Goal: Task Accomplishment & Management: Use online tool/utility

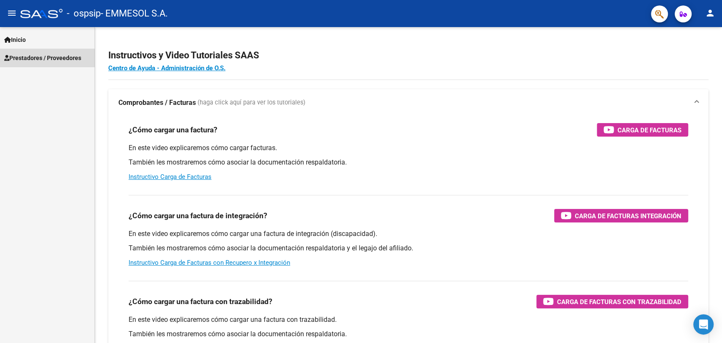
click at [67, 53] on span "Prestadores / Proveedores" at bounding box center [42, 57] width 77 height 9
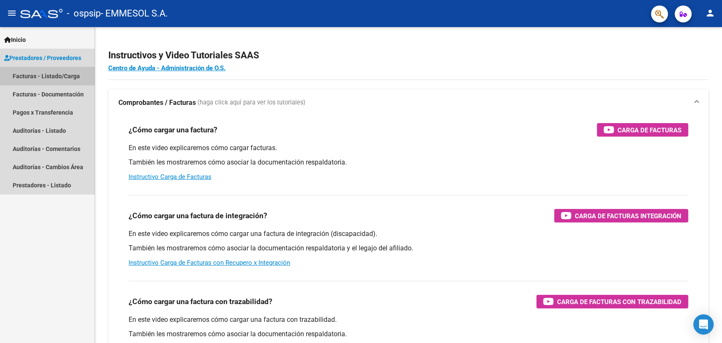
click at [64, 83] on link "Facturas - Listado/Carga" at bounding box center [47, 76] width 94 height 18
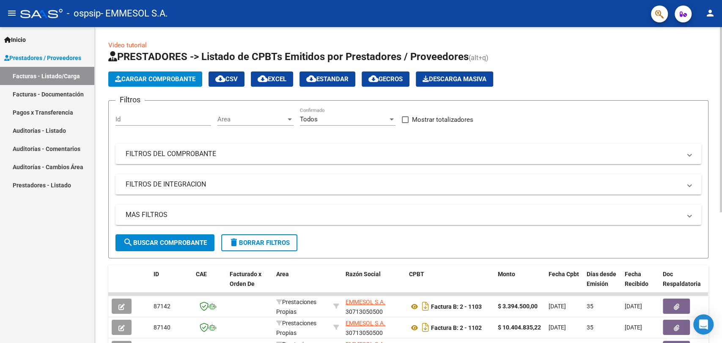
click at [678, 0] on html "menu - ospsip - EMMESOL S.A. person Inicio Instructivos Contacto OS Prestadores…" at bounding box center [361, 171] width 722 height 343
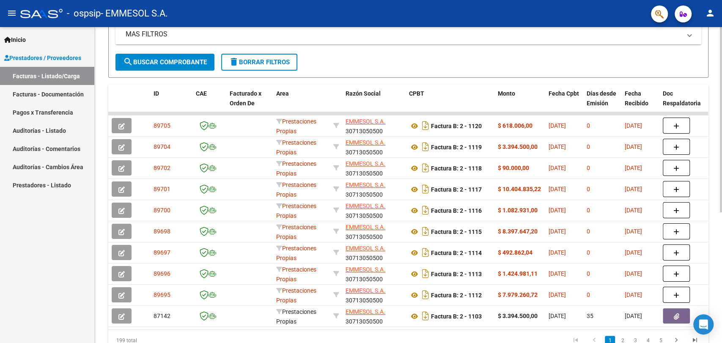
scroll to position [180, 0]
click at [721, 172] on div at bounding box center [721, 228] width 2 height 185
